Goal: Task Accomplishment & Management: Manage account settings

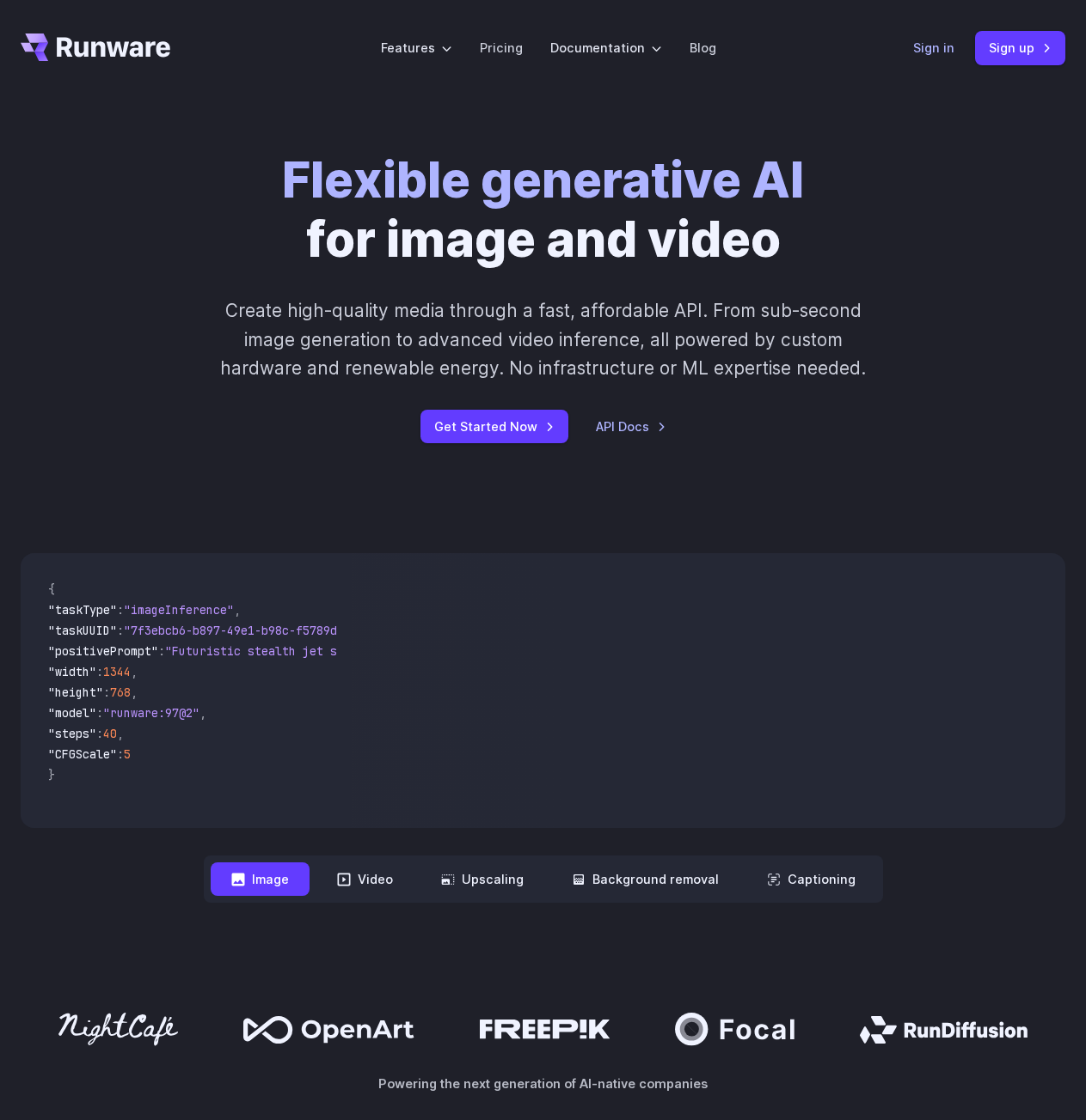
click at [934, 54] on link "Sign in" at bounding box center [933, 48] width 42 height 19
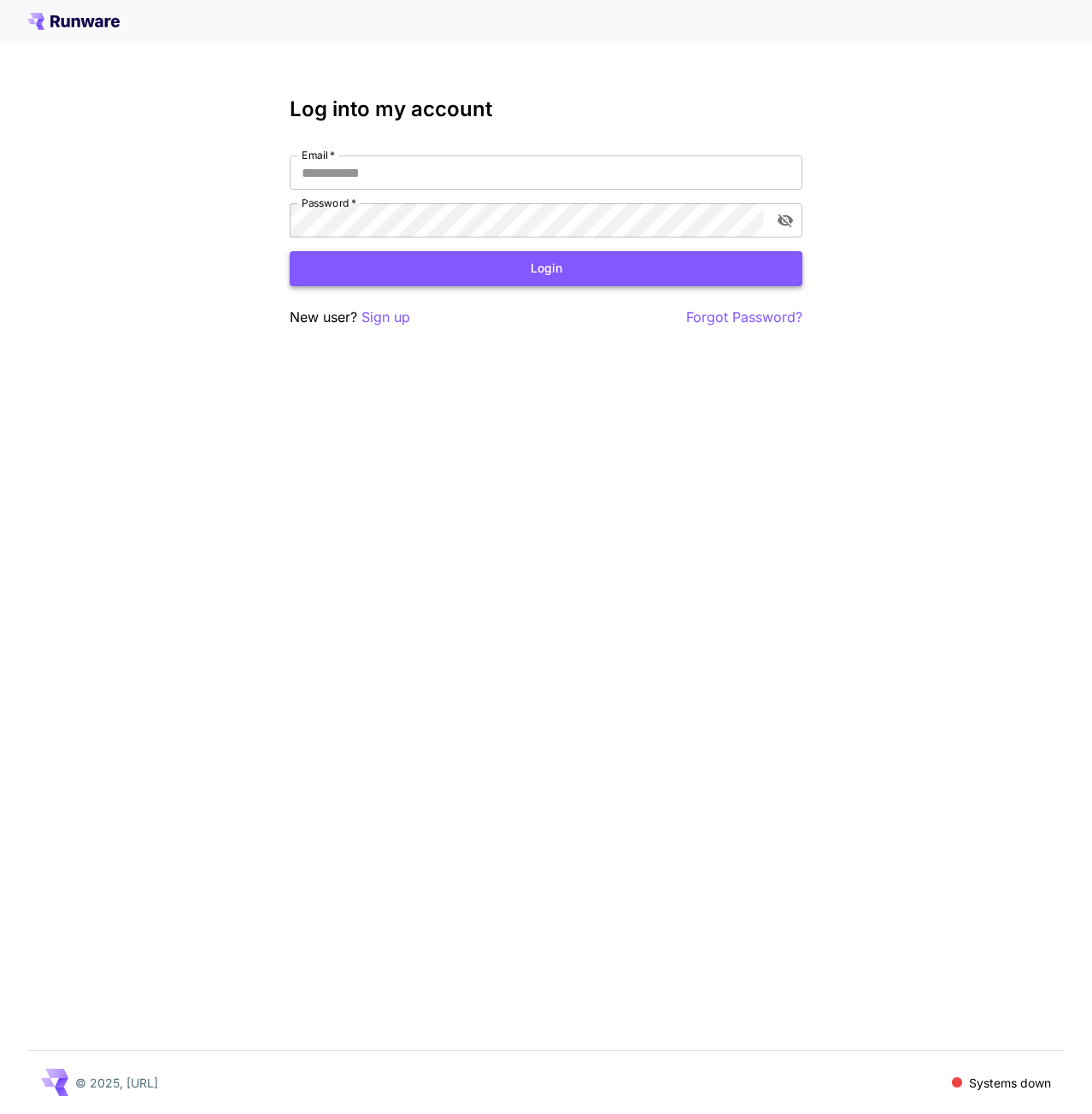
type input "**********"
click at [372, 284] on button "Login" at bounding box center [545, 269] width 513 height 35
